Goal: Check status: Check status

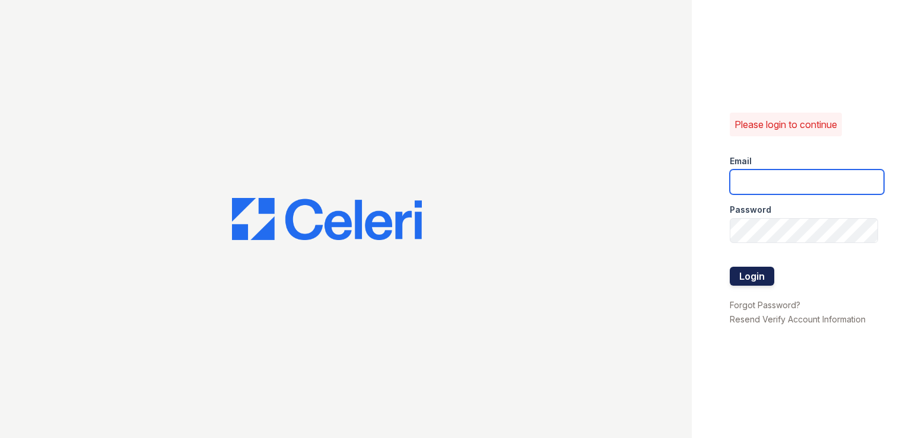
type input "pamela@mmgmgt.com"
click at [760, 281] on button "Login" at bounding box center [752, 276] width 45 height 19
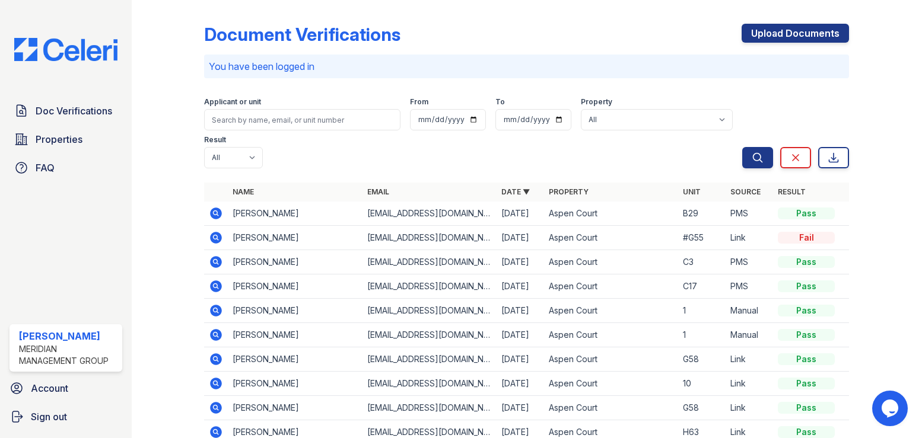
click at [215, 211] on icon at bounding box center [215, 212] width 3 height 3
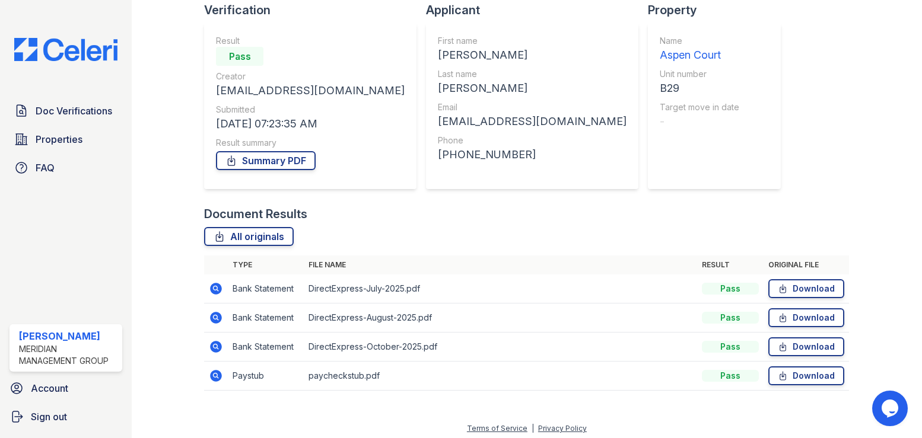
scroll to position [91, 0]
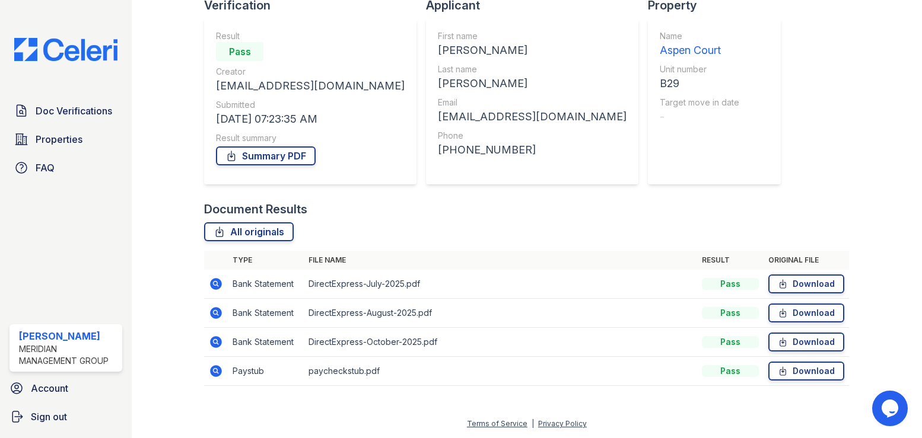
click at [214, 372] on icon at bounding box center [215, 370] width 3 height 3
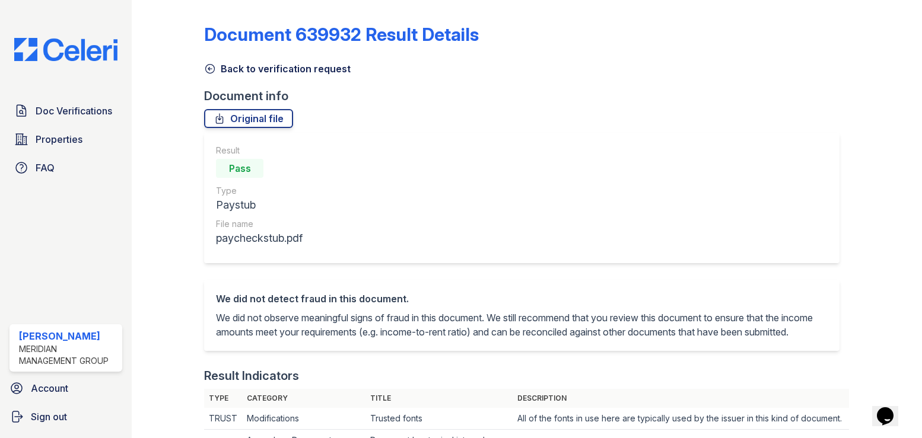
click at [210, 68] on icon at bounding box center [210, 69] width 12 height 12
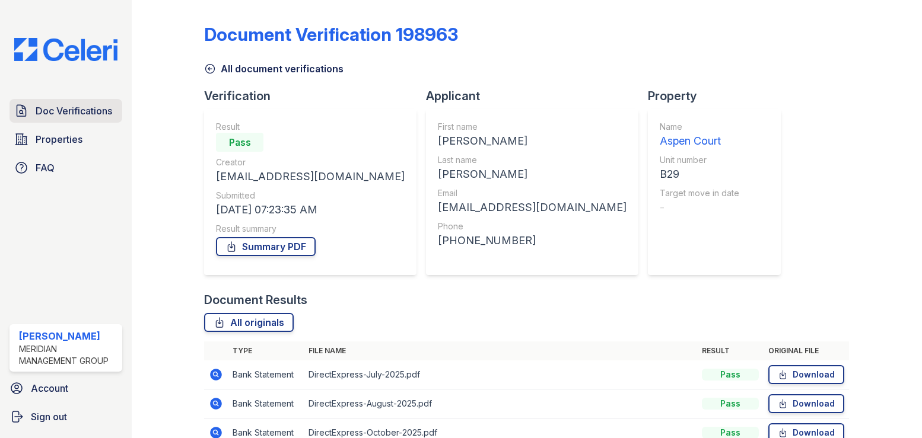
click at [53, 109] on span "Doc Verifications" at bounding box center [74, 111] width 77 height 14
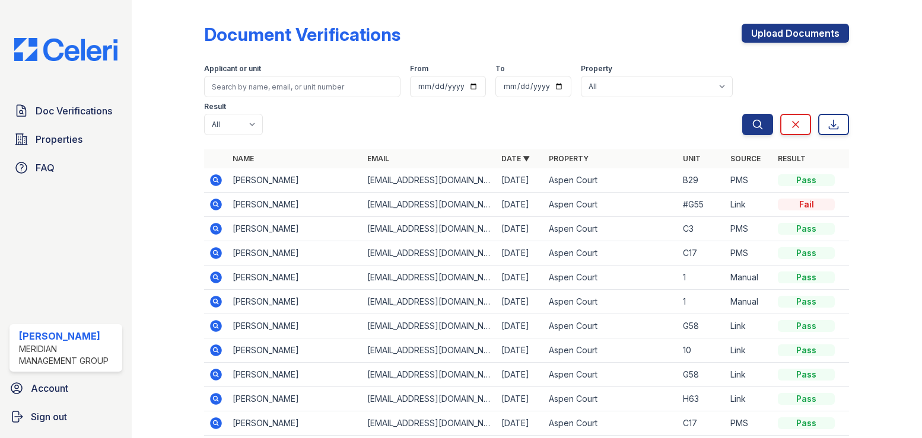
click at [216, 202] on icon at bounding box center [215, 203] width 3 height 3
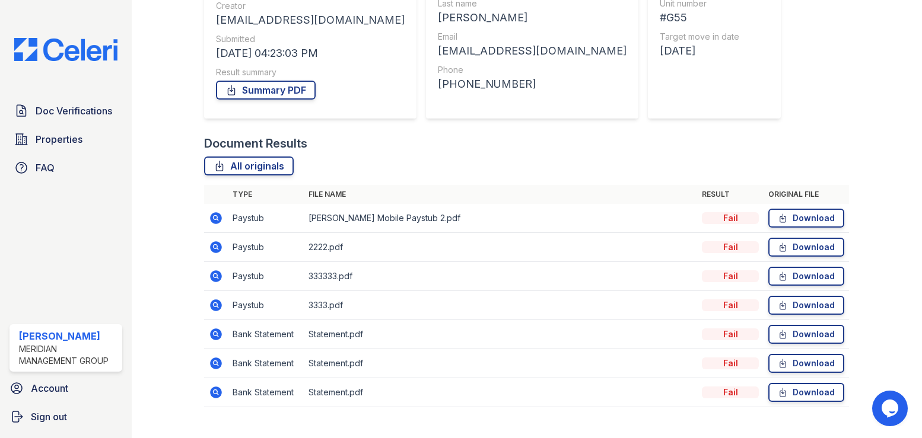
scroll to position [178, 0]
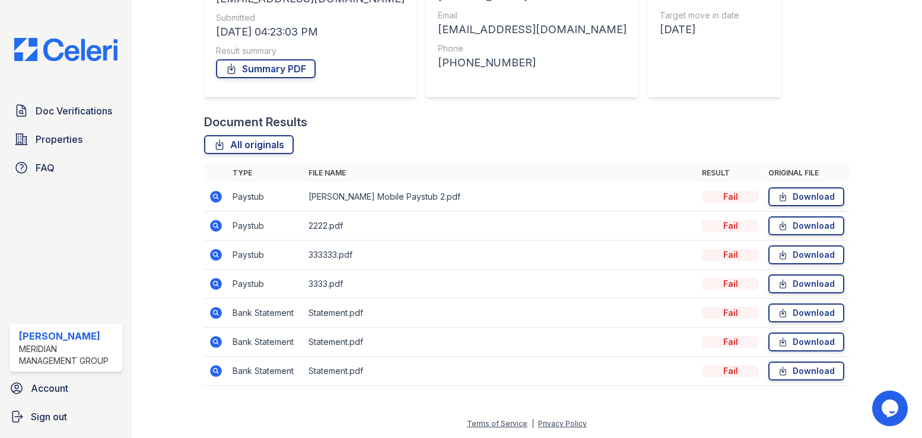
click at [213, 225] on icon at bounding box center [216, 226] width 14 height 14
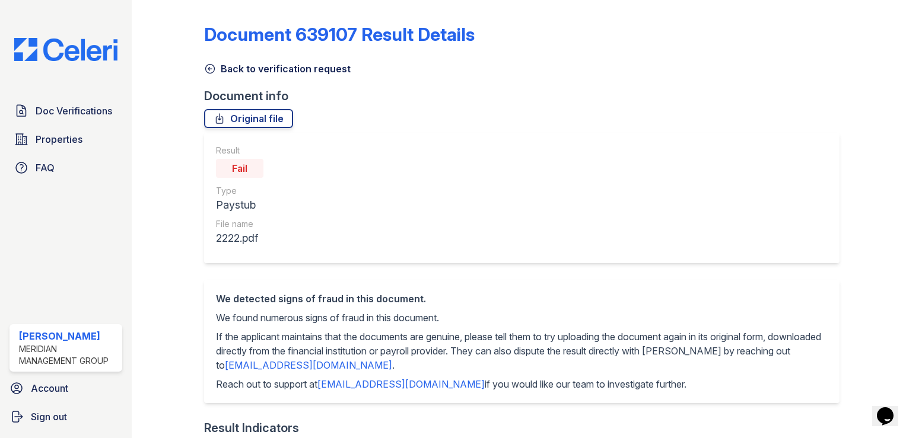
click at [209, 71] on icon at bounding box center [210, 69] width 12 height 12
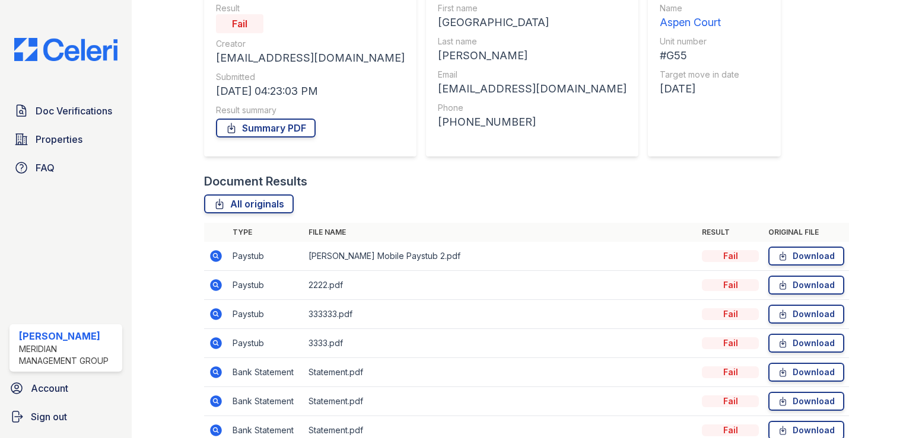
scroll to position [178, 0]
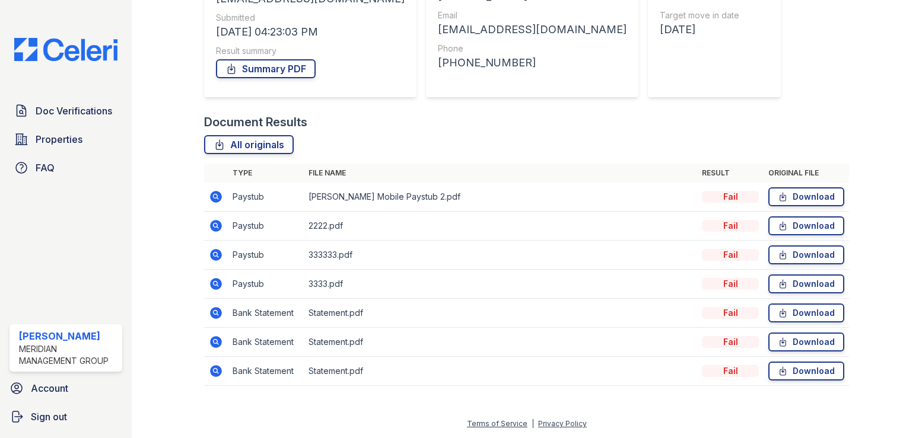
click at [213, 371] on icon at bounding box center [216, 371] width 14 height 14
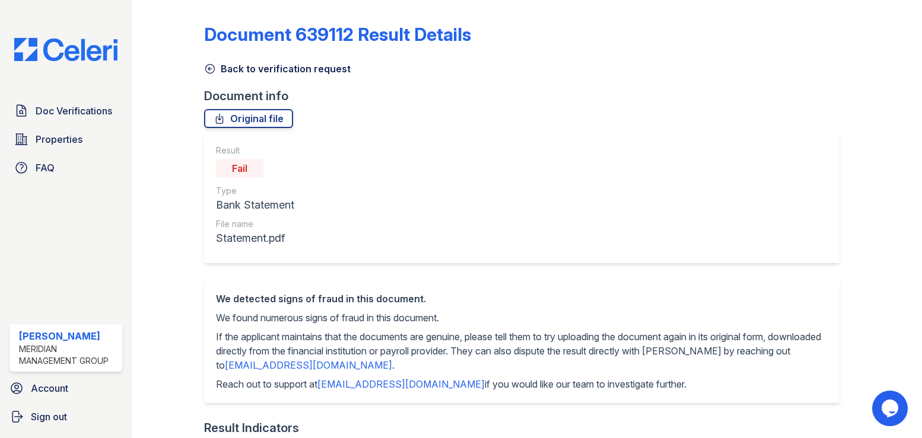
click at [211, 67] on icon at bounding box center [210, 69] width 12 height 12
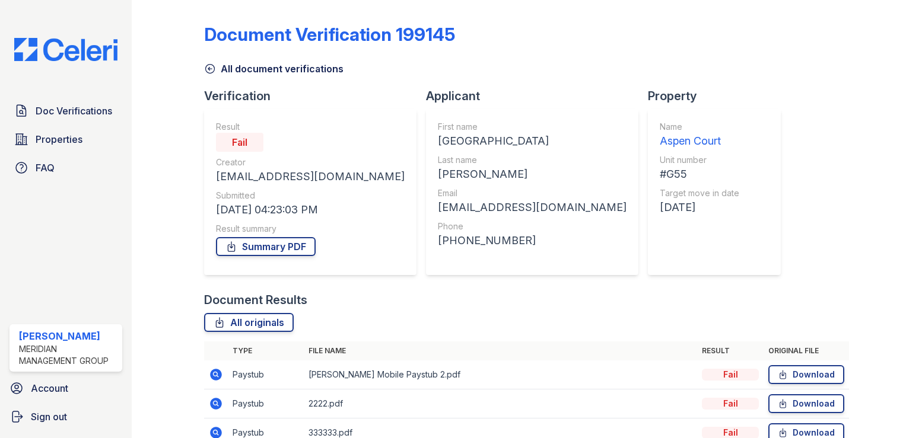
click at [209, 68] on icon at bounding box center [210, 69] width 9 height 9
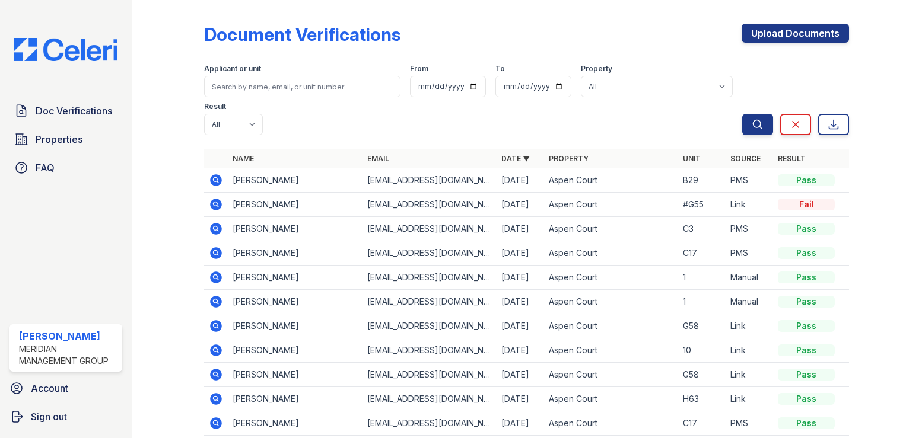
click at [218, 223] on icon at bounding box center [217, 229] width 12 height 12
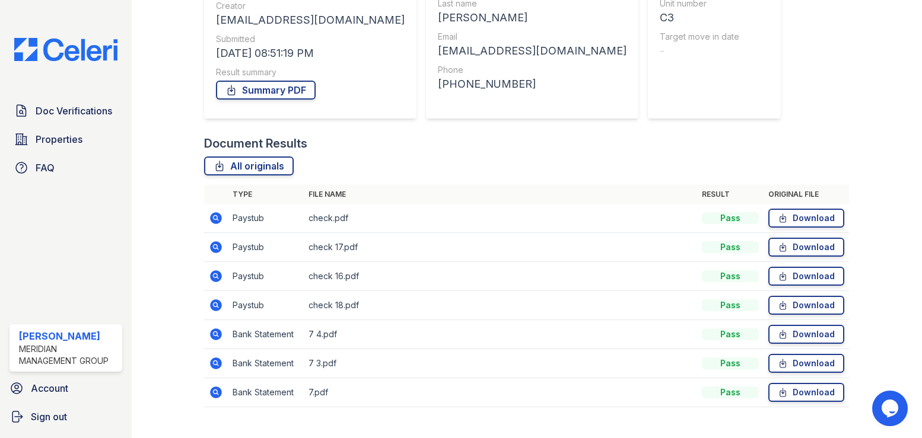
scroll to position [178, 0]
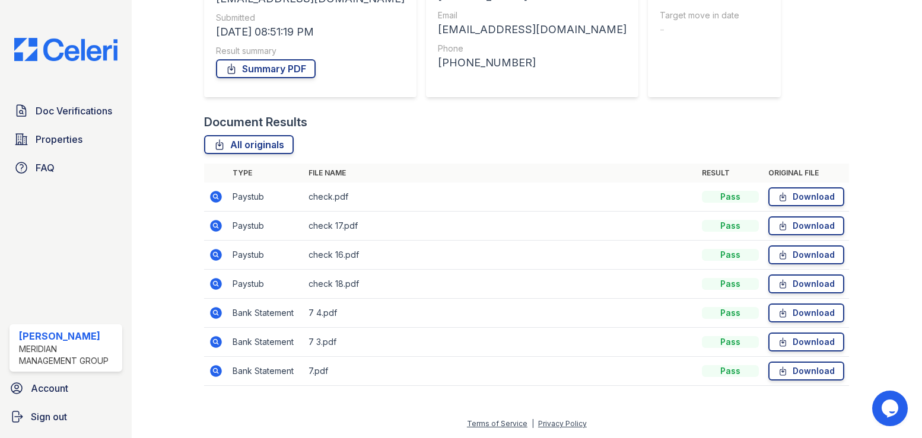
click at [215, 283] on icon at bounding box center [215, 283] width 3 height 3
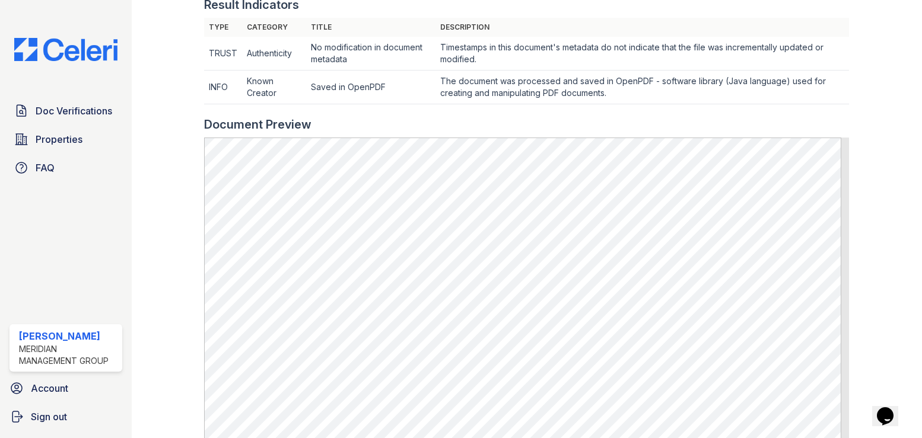
scroll to position [415, 0]
